Goal: Information Seeking & Learning: Compare options

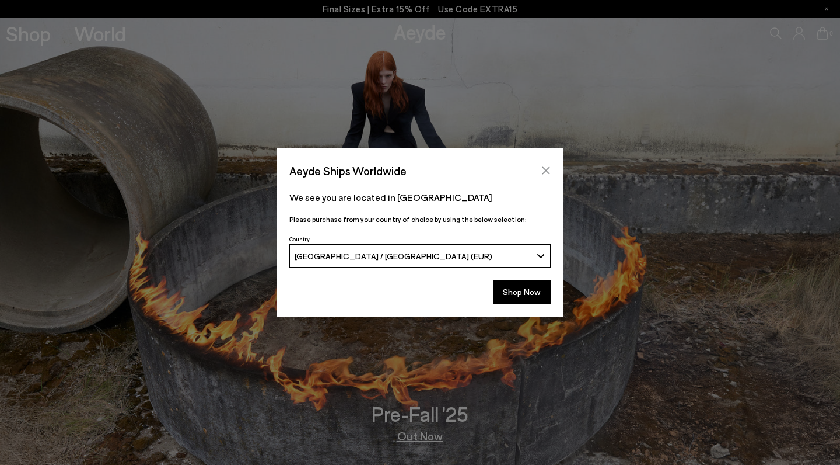
click at [547, 167] on icon "Close" at bounding box center [546, 170] width 9 height 9
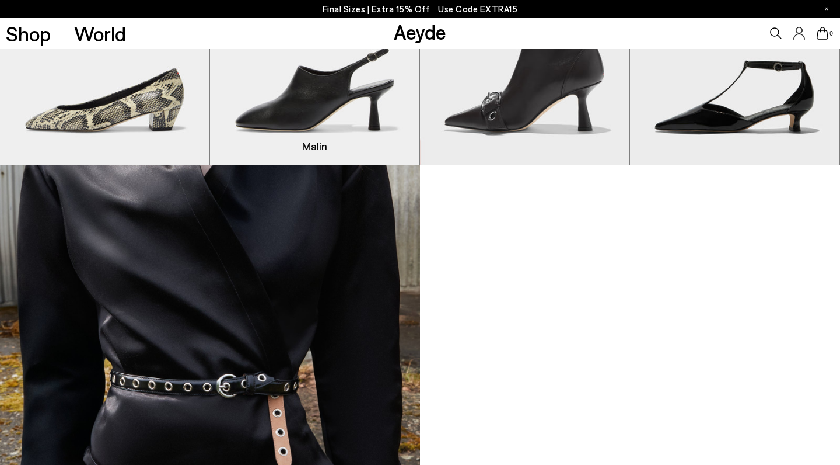
scroll to position [1214, 0]
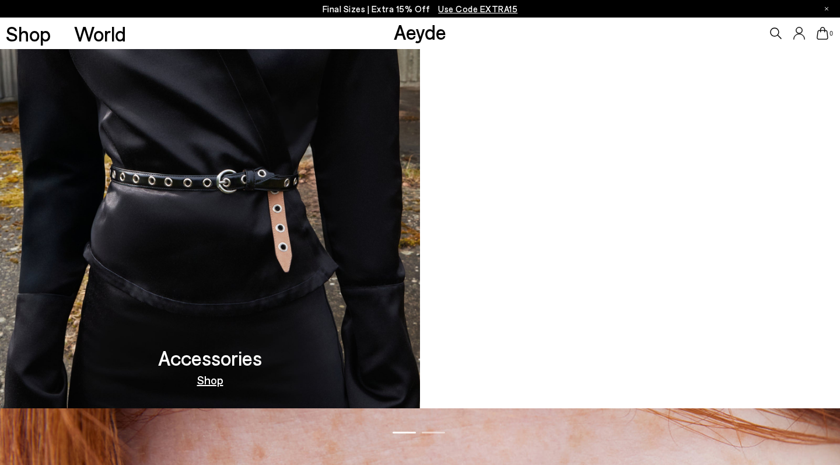
click at [245, 357] on h3 "Accessories" at bounding box center [210, 357] width 104 height 20
click at [218, 381] on link "Shop" at bounding box center [210, 379] width 26 height 12
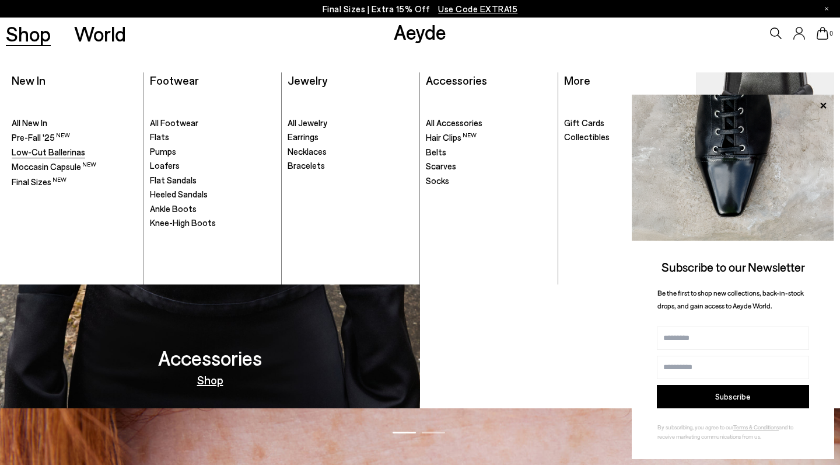
click at [53, 151] on span "Low-Cut Ballerinas" at bounding box center [49, 151] width 74 height 11
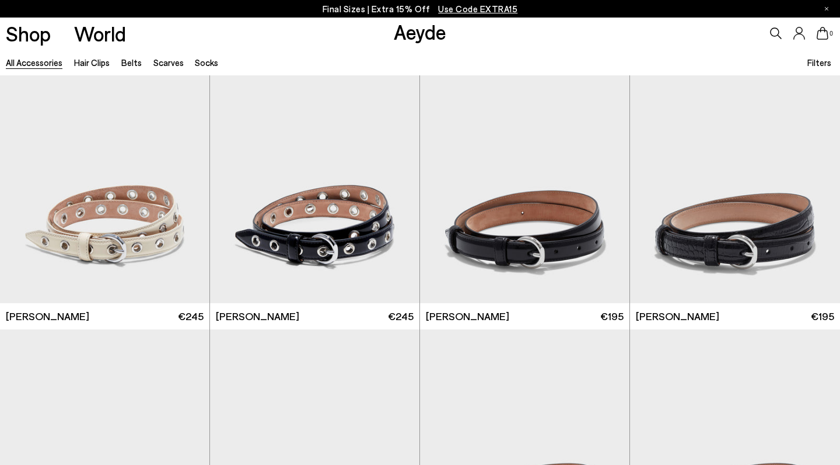
scroll to position [363, 0]
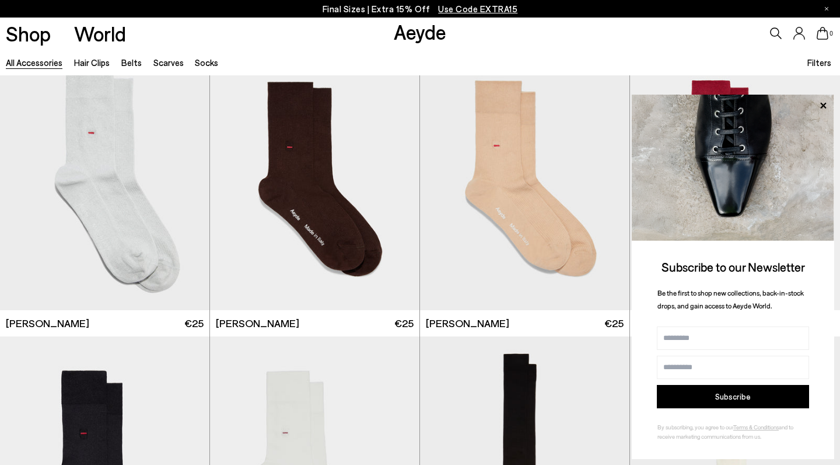
scroll to position [2695, 0]
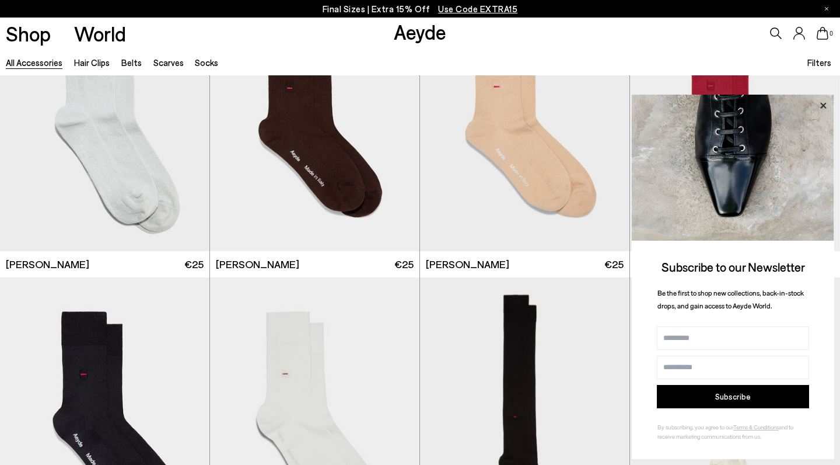
click at [822, 104] on icon at bounding box center [824, 105] width 6 height 6
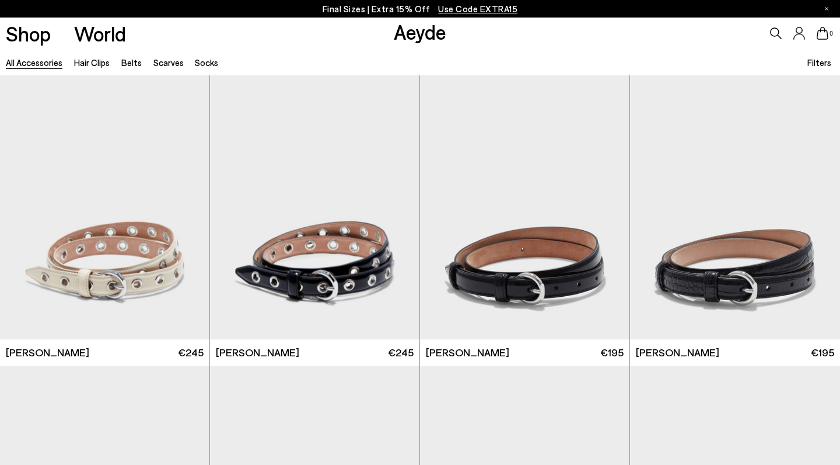
scroll to position [0, 0]
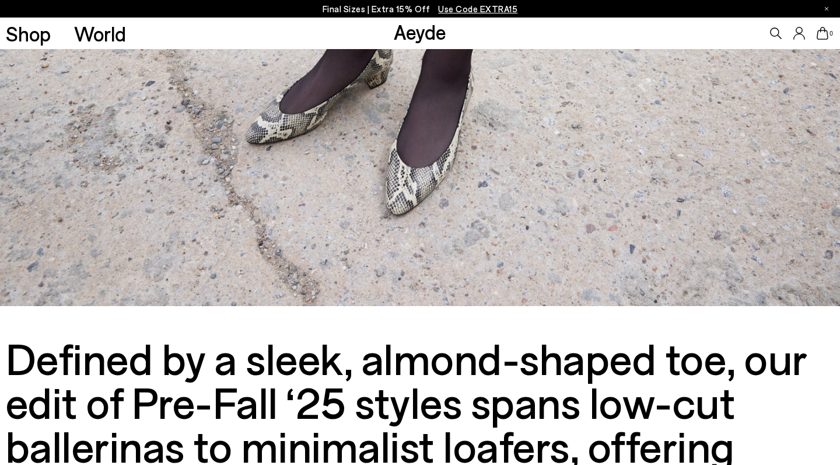
scroll to position [664, 0]
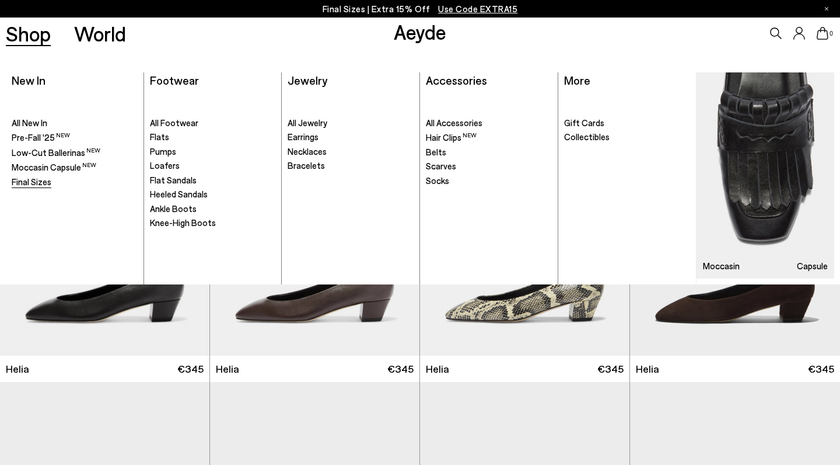
click at [36, 181] on span "Final Sizes" at bounding box center [32, 181] width 40 height 11
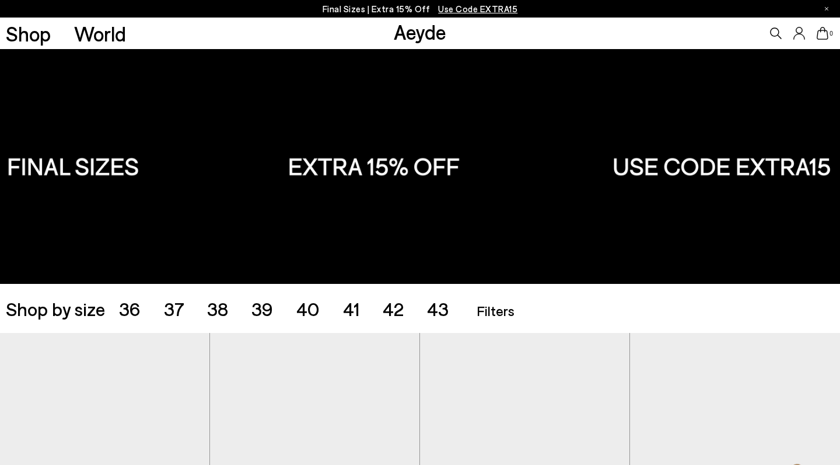
scroll to position [123, 0]
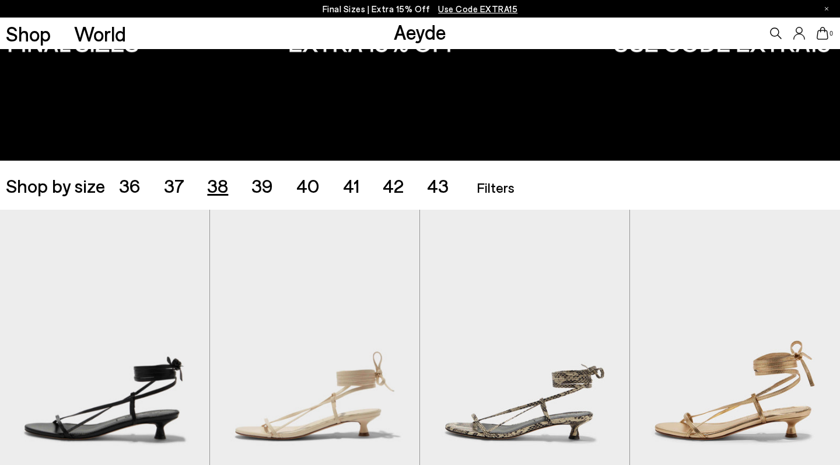
click at [218, 190] on span "38" at bounding box center [217, 185] width 21 height 22
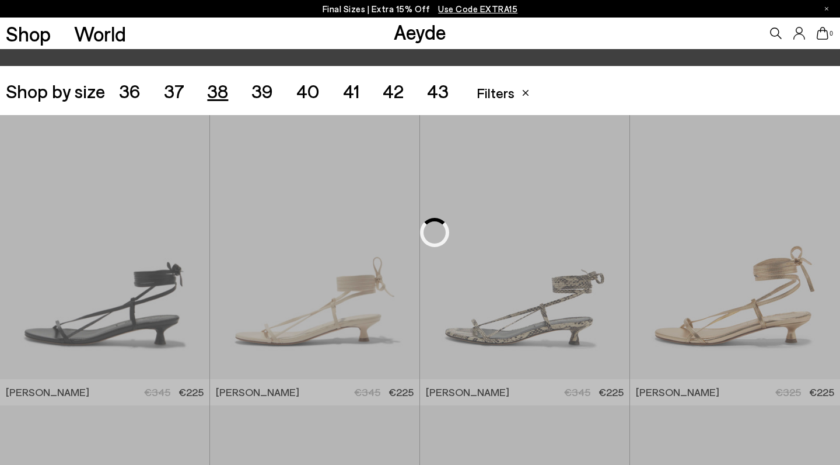
scroll to position [234, 0]
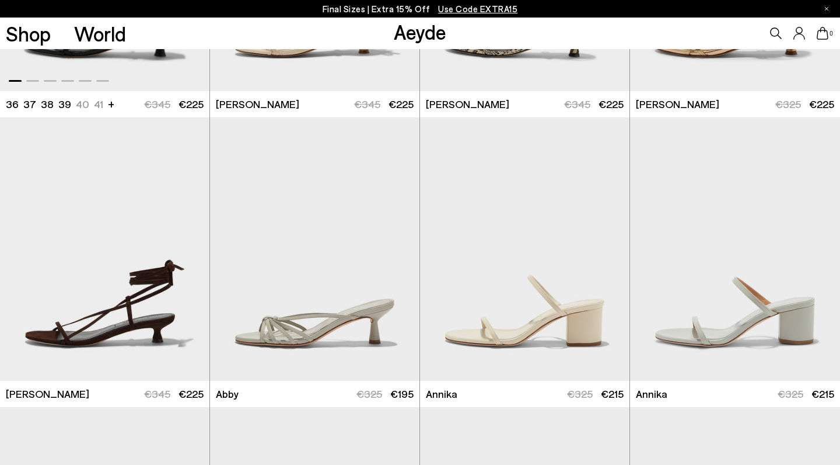
scroll to position [524, 0]
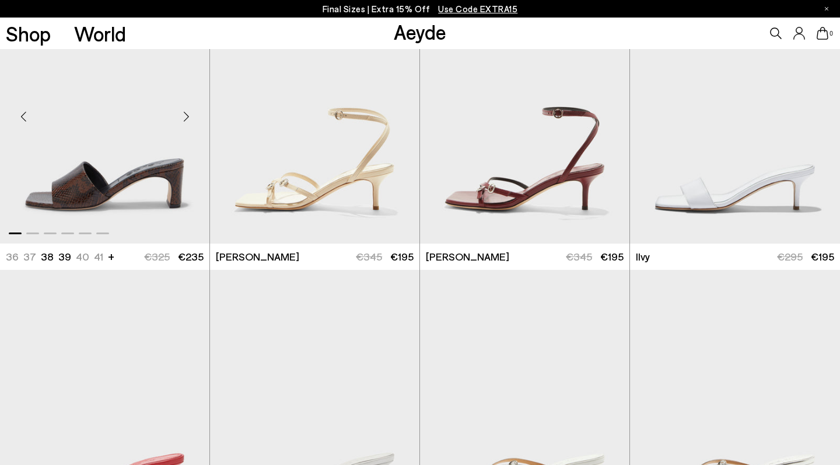
scroll to position [1155, 0]
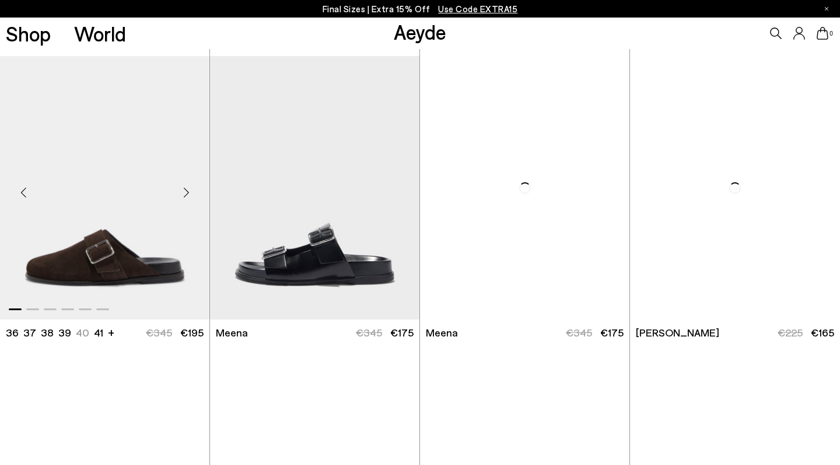
scroll to position [3212, 0]
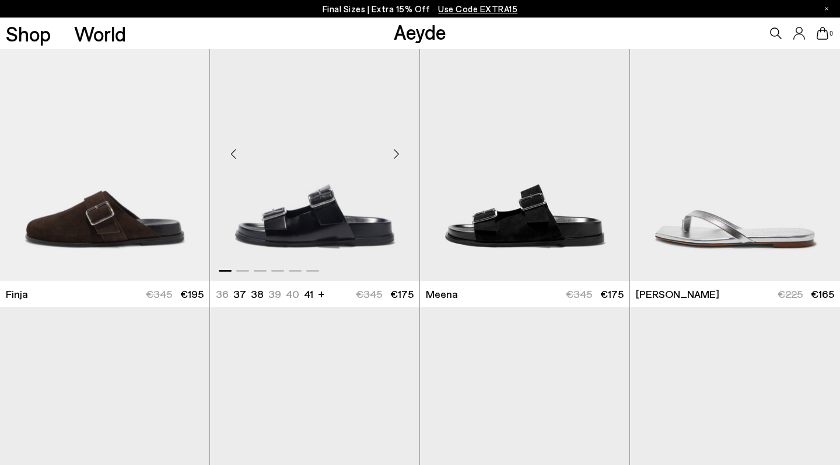
click at [312, 206] on img "1 / 6" at bounding box center [315, 149] width 210 height 263
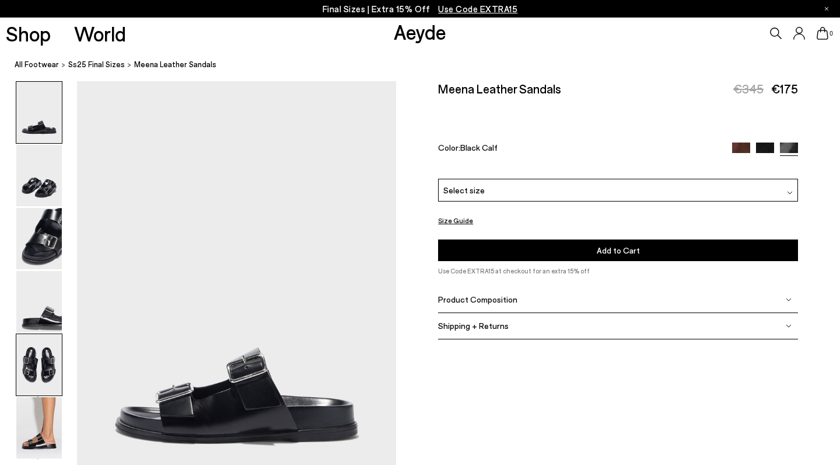
click at [48, 373] on img at bounding box center [39, 364] width 46 height 61
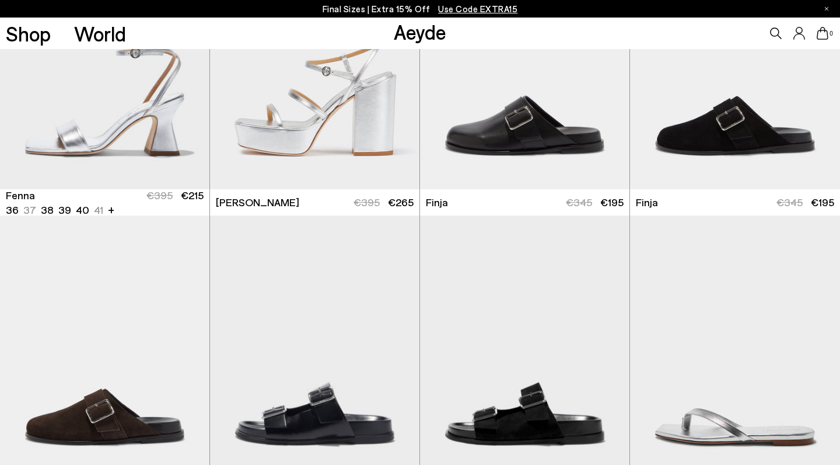
scroll to position [3237, 0]
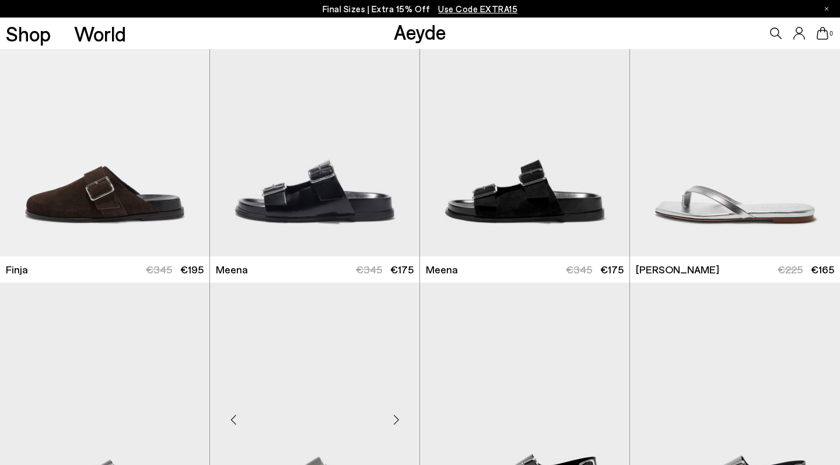
click at [398, 402] on div "Next slide" at bounding box center [396, 419] width 35 height 35
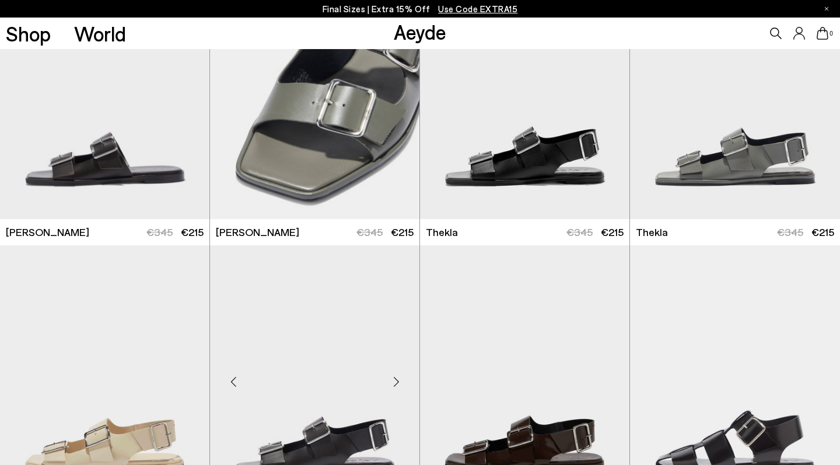
scroll to position [3553, 0]
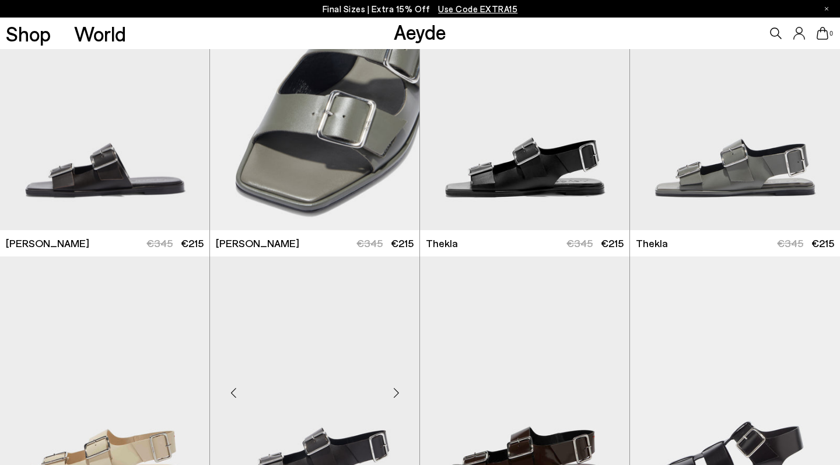
click at [397, 375] on div "Next slide" at bounding box center [396, 392] width 35 height 35
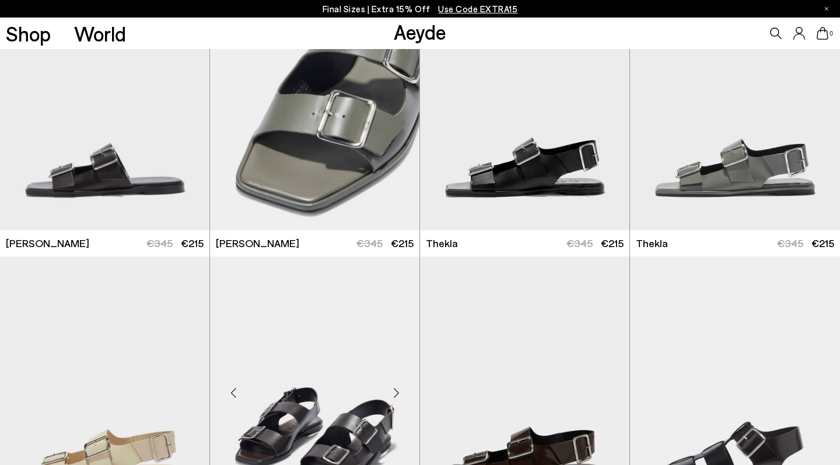
click at [397, 375] on div "Next slide" at bounding box center [396, 392] width 35 height 35
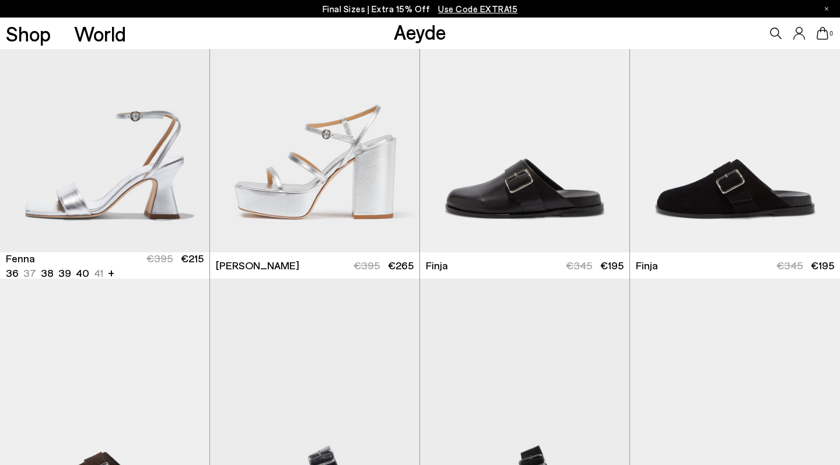
scroll to position [2811, 0]
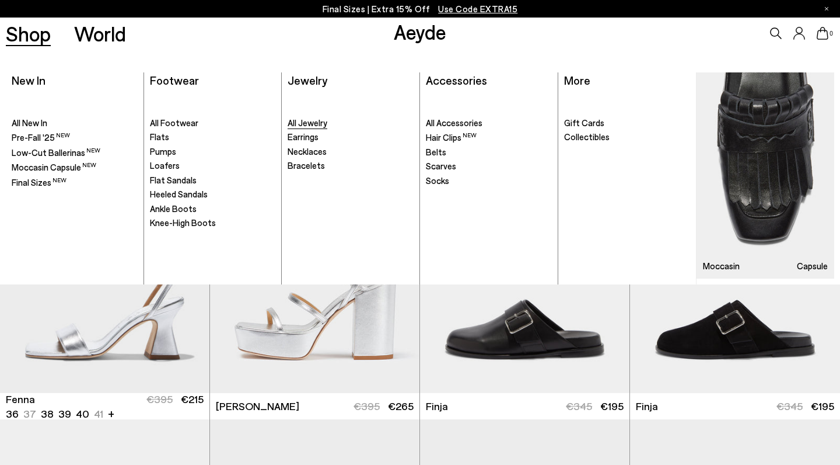
click at [316, 121] on span "All Jewelry" at bounding box center [308, 122] width 40 height 11
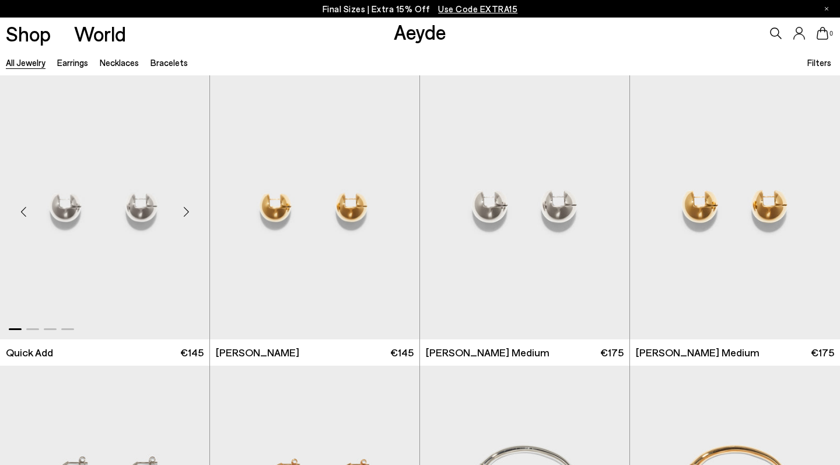
scroll to position [260, 0]
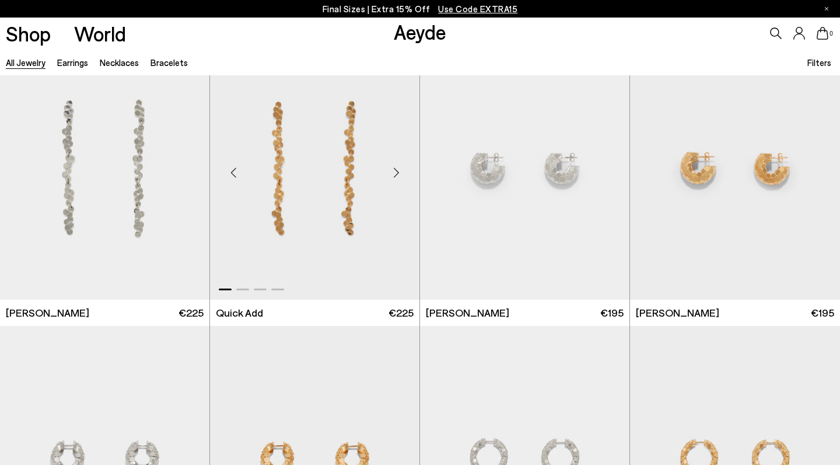
scroll to position [2129, 0]
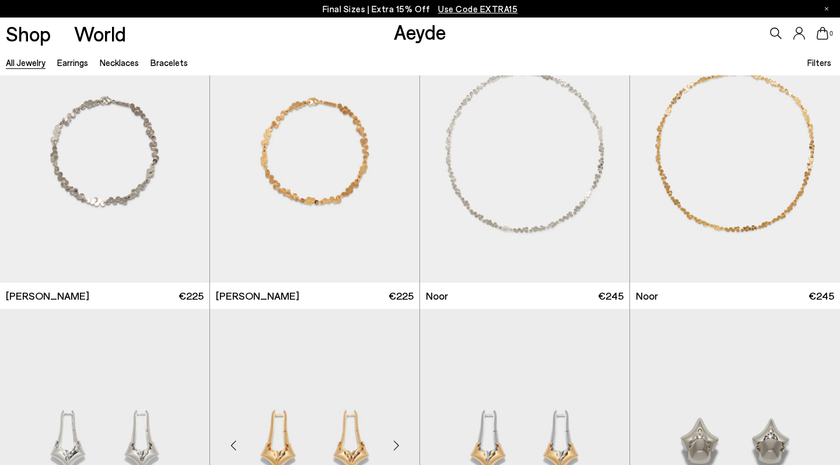
scroll to position [2632, 0]
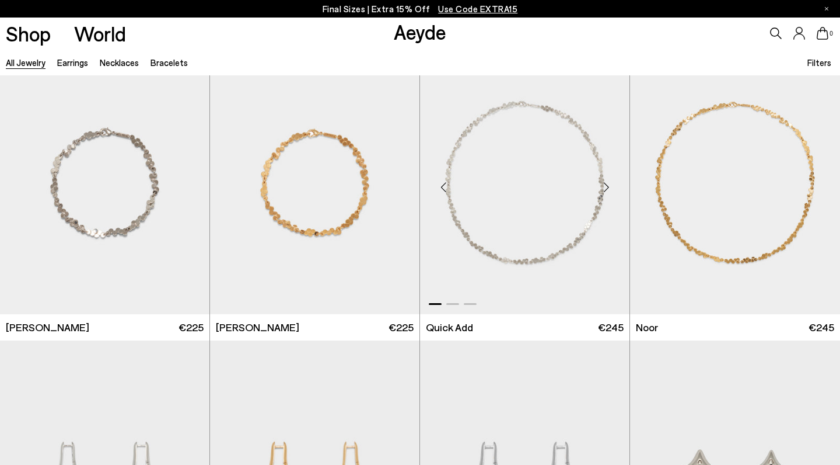
click at [563, 217] on img "1 / 3" at bounding box center [525, 182] width 210 height 263
click at [729, 256] on img "1 / 3" at bounding box center [735, 182] width 210 height 263
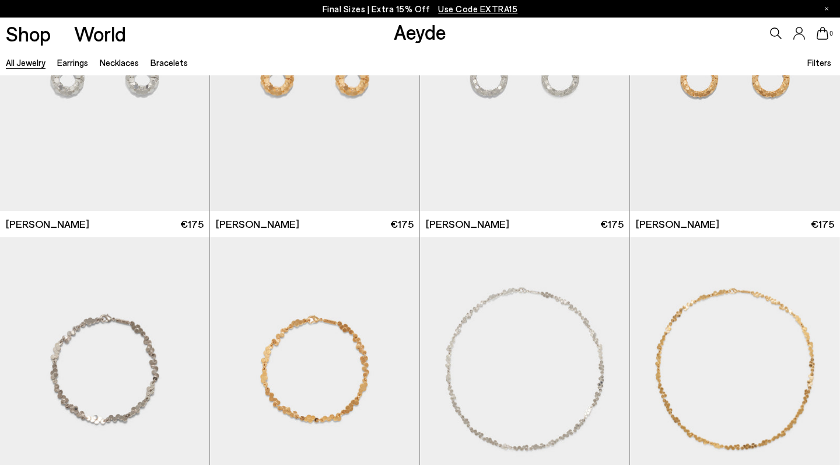
scroll to position [2549, 0]
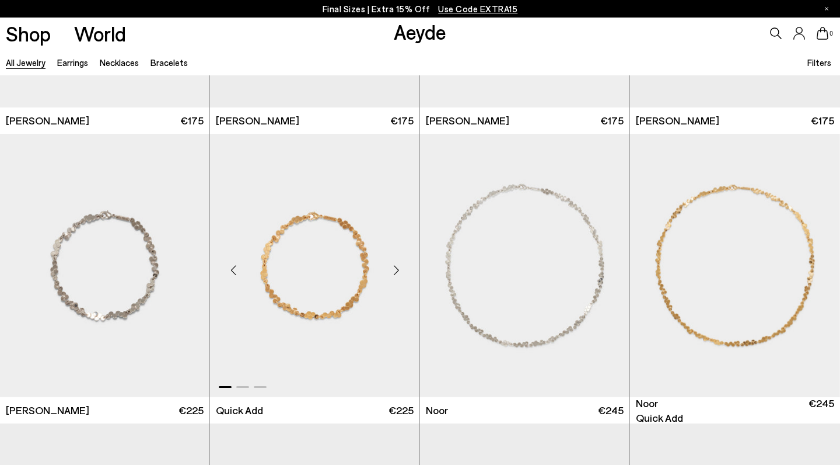
click at [323, 278] on img "1 / 3" at bounding box center [315, 265] width 210 height 263
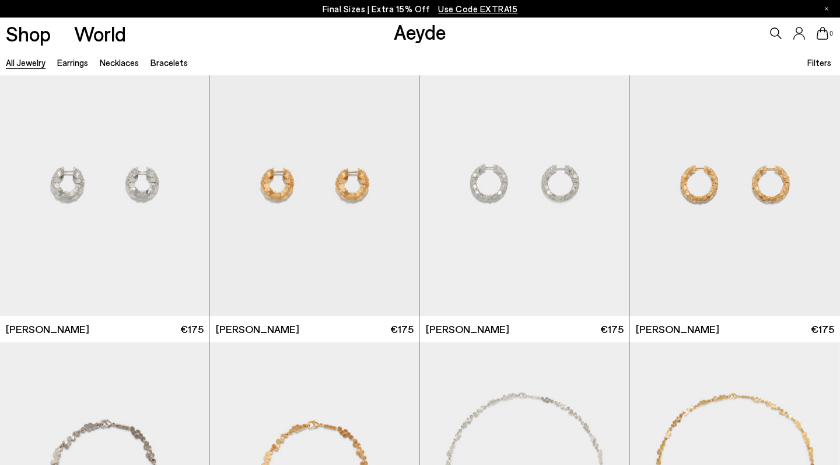
scroll to position [2581, 0]
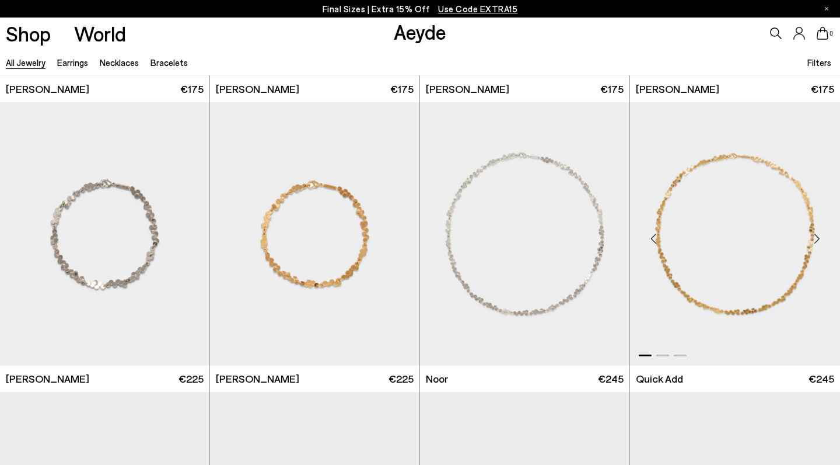
click at [732, 267] on img "1 / 3" at bounding box center [735, 233] width 210 height 263
click at [490, 223] on img "1 / 3" at bounding box center [525, 233] width 210 height 263
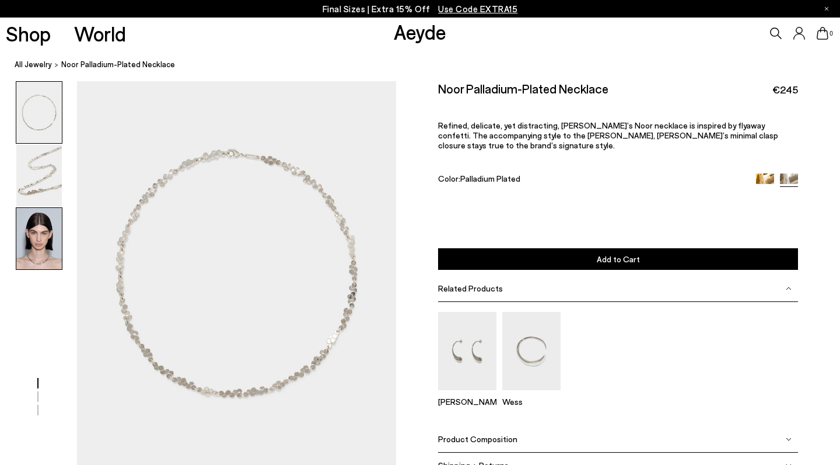
click at [46, 250] on img at bounding box center [39, 238] width 46 height 61
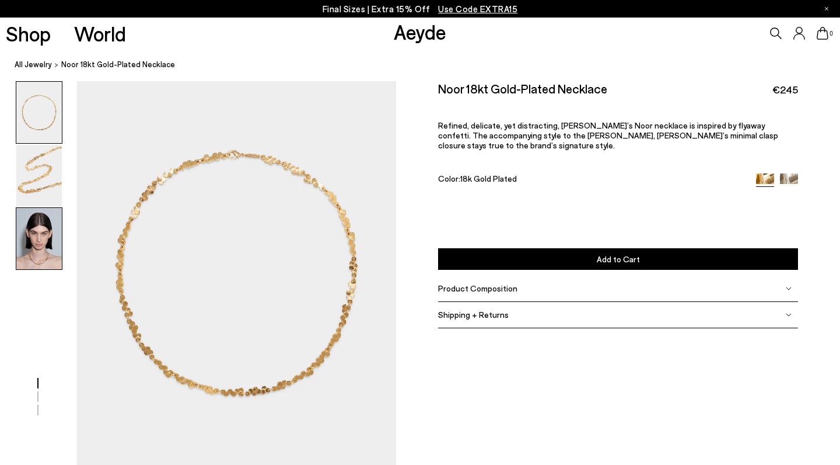
click at [35, 243] on img at bounding box center [39, 238] width 46 height 61
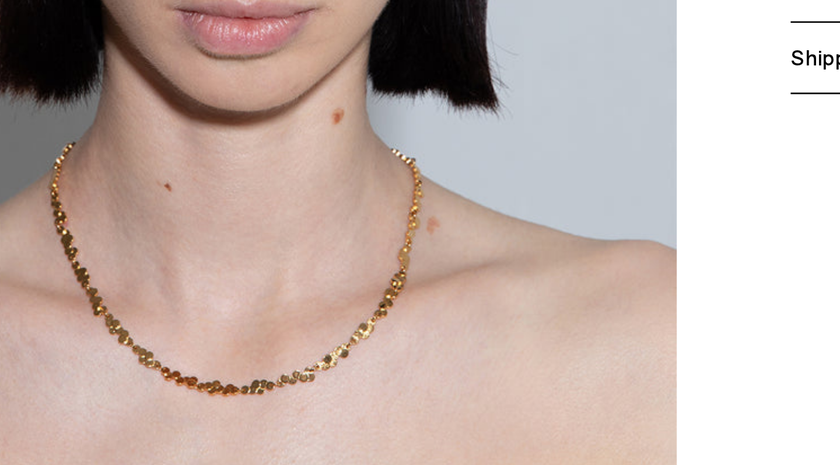
scroll to position [893, 0]
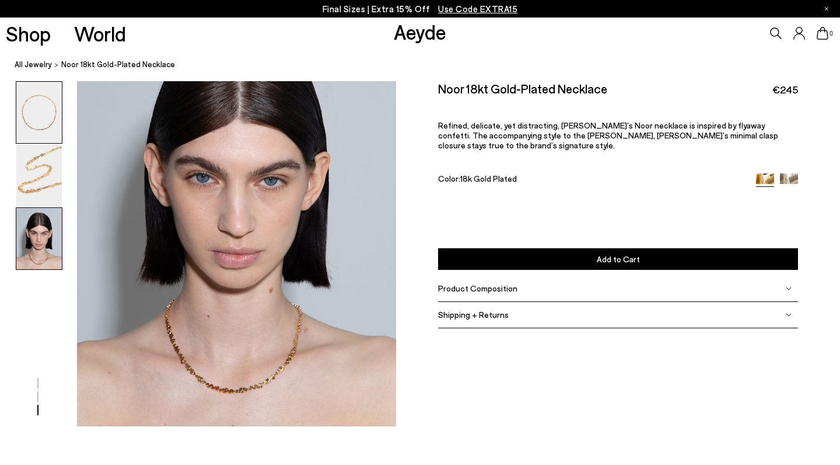
click at [44, 124] on img at bounding box center [39, 112] width 46 height 61
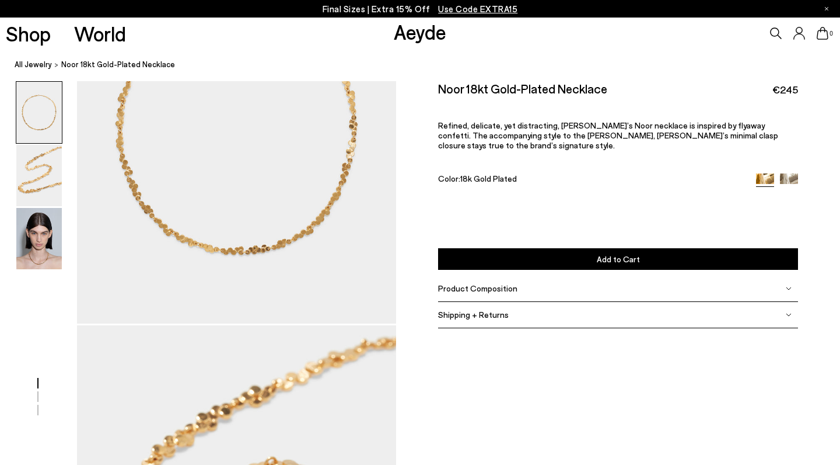
scroll to position [0, 0]
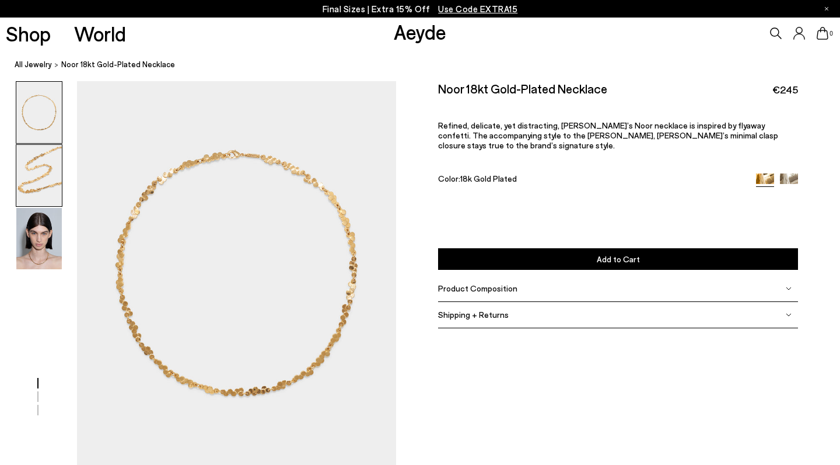
click at [42, 181] on img at bounding box center [39, 175] width 46 height 61
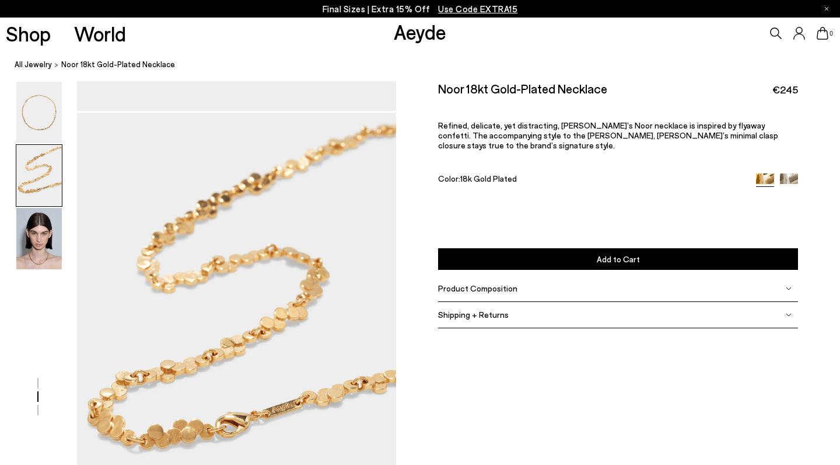
scroll to position [386, 0]
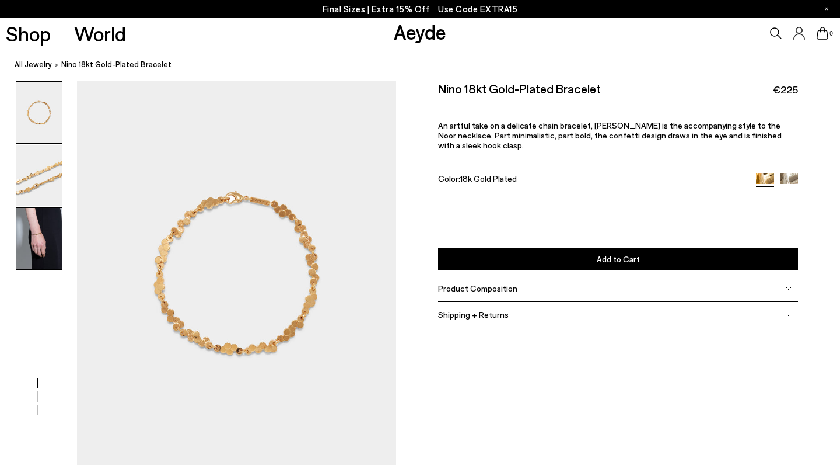
click at [46, 238] on img at bounding box center [39, 238] width 46 height 61
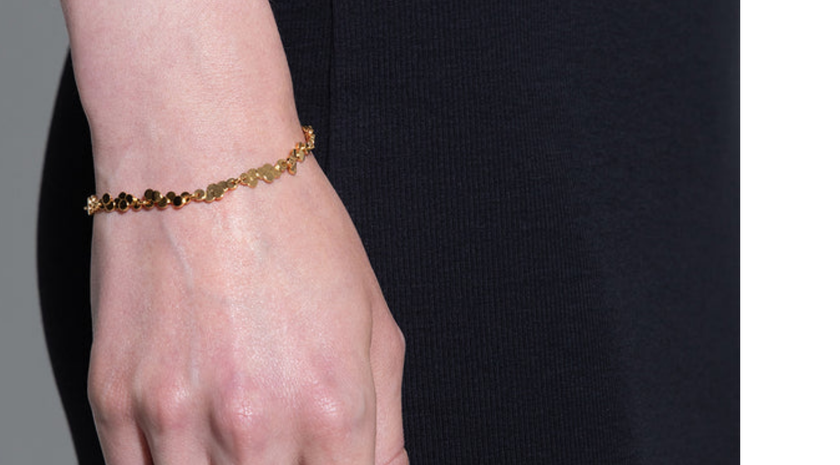
scroll to position [893, 0]
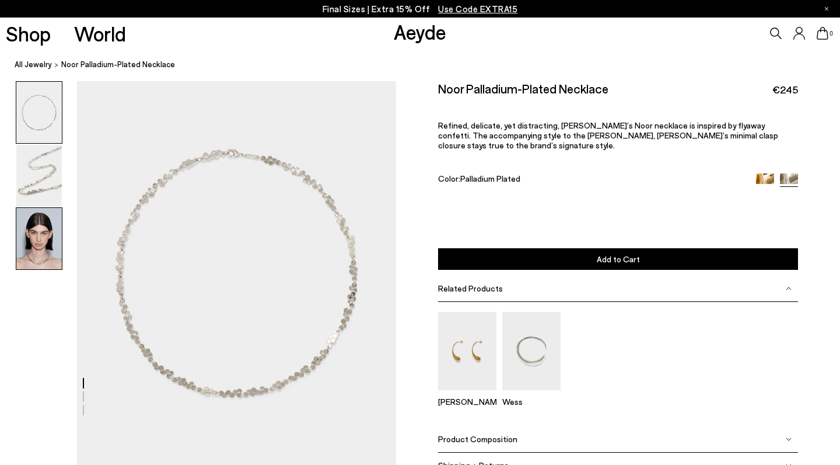
click at [41, 246] on img at bounding box center [39, 238] width 46 height 61
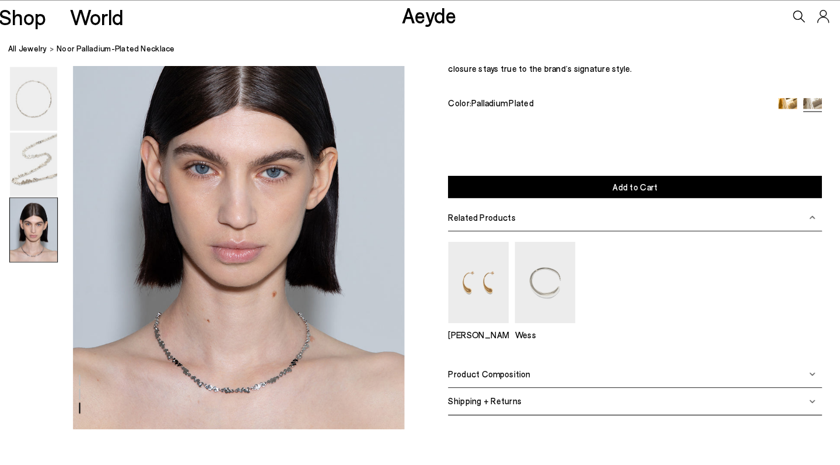
scroll to position [893, 0]
